Goal: Task Accomplishment & Management: Manage account settings

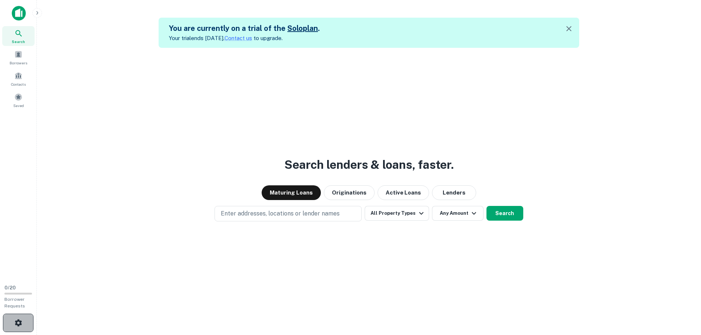
click at [16, 322] on icon "button" at bounding box center [18, 322] width 7 height 7
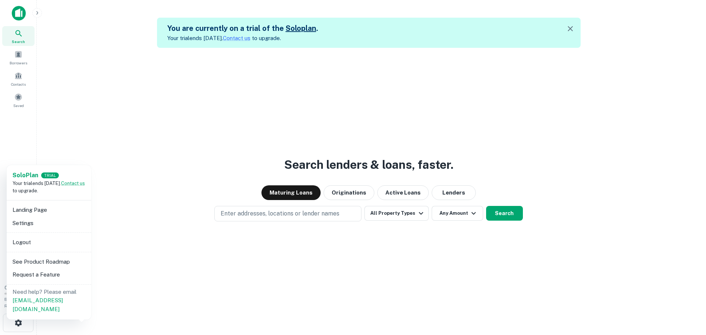
click at [130, 282] on div at bounding box center [353, 167] width 706 height 335
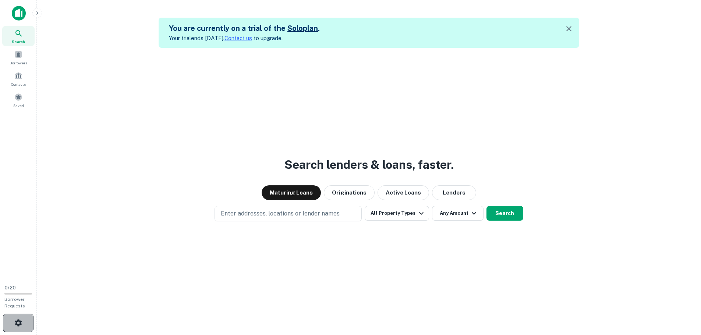
click at [17, 320] on icon "button" at bounding box center [18, 322] width 7 height 7
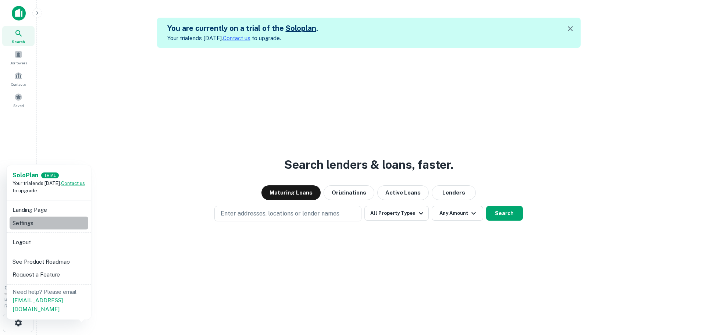
click at [26, 223] on li "Settings" at bounding box center [49, 223] width 79 height 13
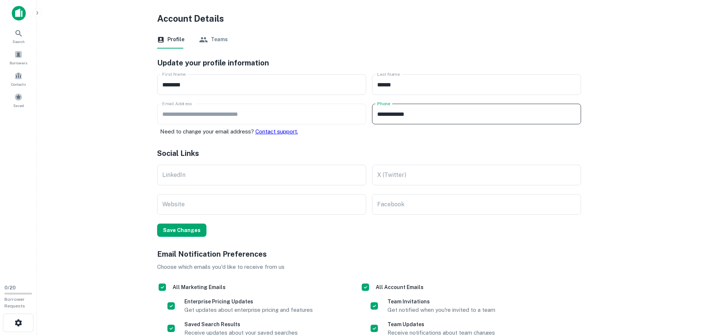
click at [427, 114] on input "**********" at bounding box center [476, 114] width 209 height 21
type input "*"
type input "**********"
click at [633, 164] on main "**********" at bounding box center [369, 167] width 664 height 335
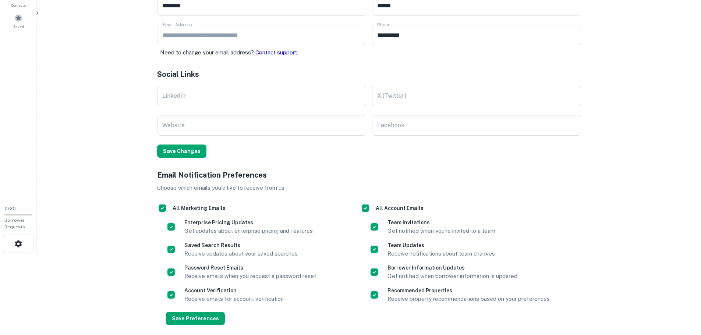
scroll to position [113, 0]
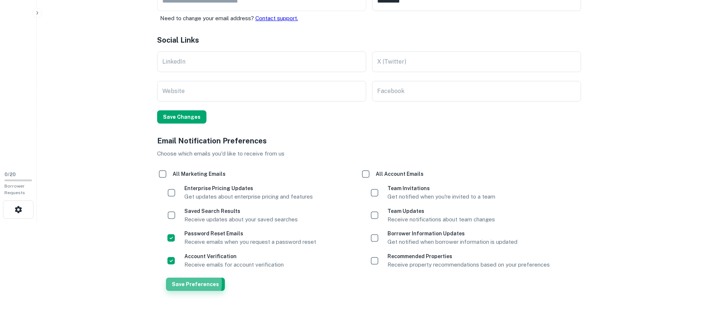
click at [182, 283] on button "Save Preferences" at bounding box center [195, 284] width 59 height 13
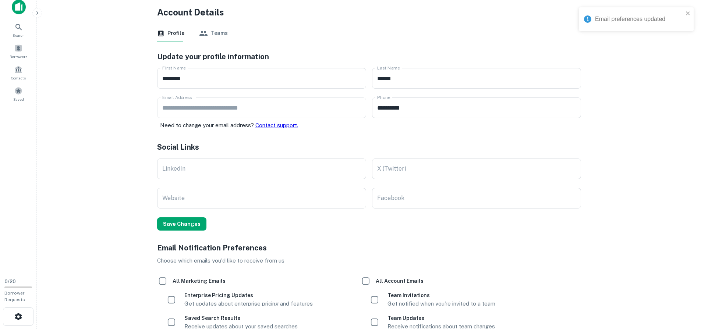
scroll to position [0, 0]
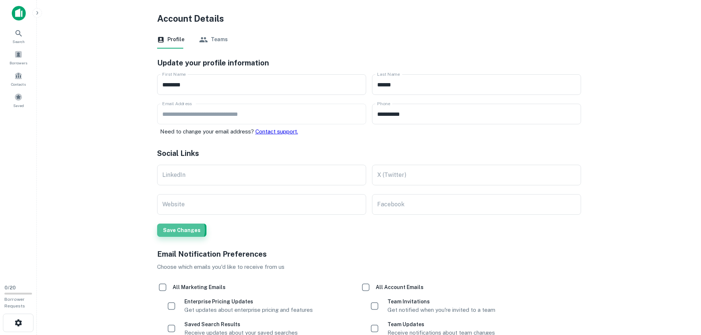
click at [179, 230] on button "Save Changes" at bounding box center [181, 230] width 49 height 13
click at [216, 41] on button "Teams" at bounding box center [213, 40] width 29 height 18
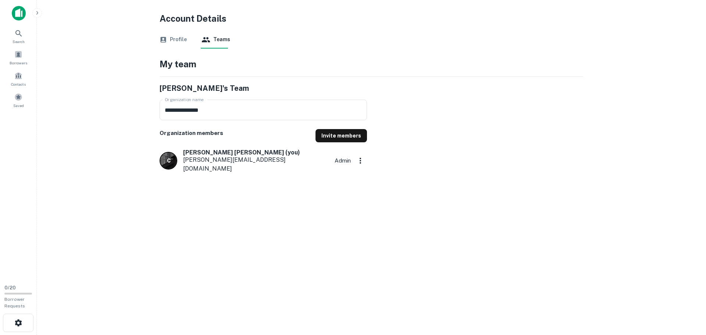
click at [184, 37] on button "Profile" at bounding box center [173, 40] width 27 height 18
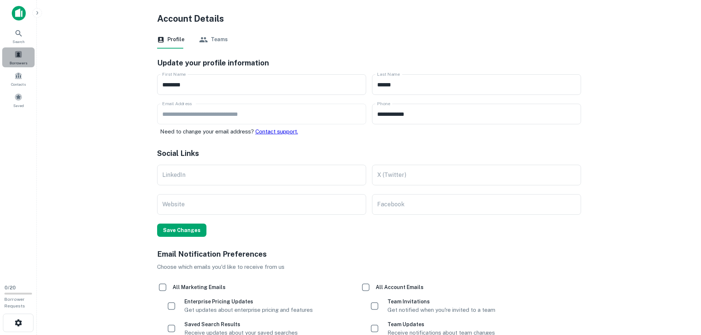
click at [19, 56] on span at bounding box center [18, 54] width 8 height 8
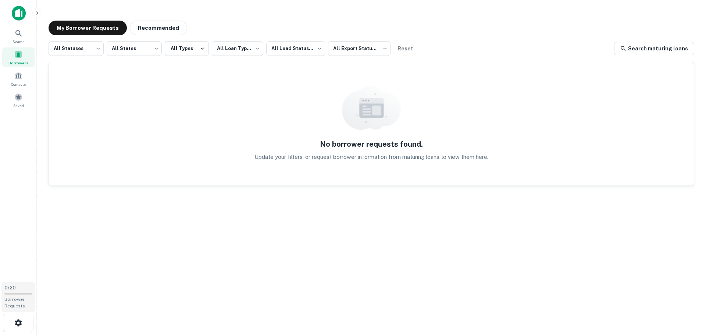
click at [14, 303] on div "Borrower Requests" at bounding box center [18, 302] width 28 height 13
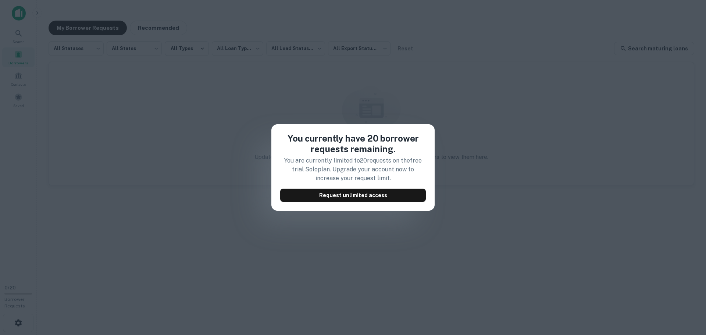
click at [213, 224] on div "You currently have 20 borrower requests remaining. You are currently limited to…" at bounding box center [353, 167] width 706 height 335
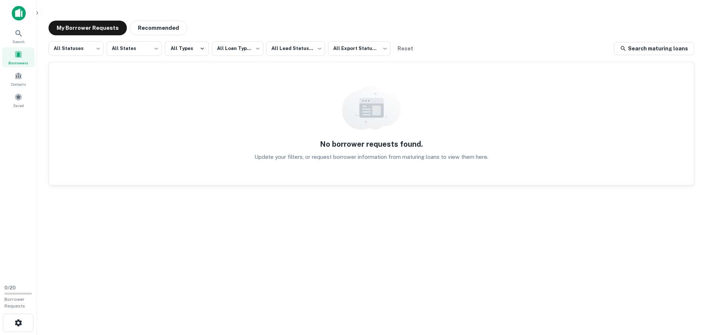
click at [18, 14] on img at bounding box center [19, 13] width 14 height 15
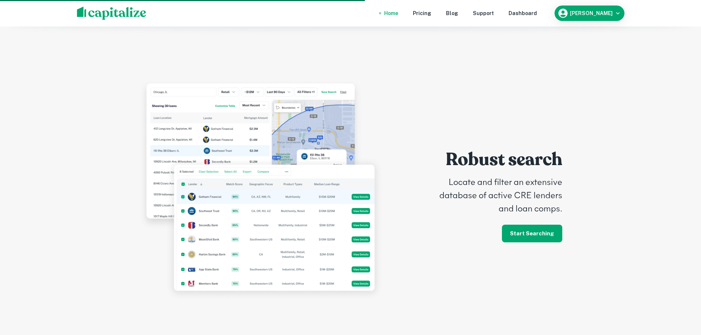
scroll to position [1662, 0]
